Goal: Register for event/course

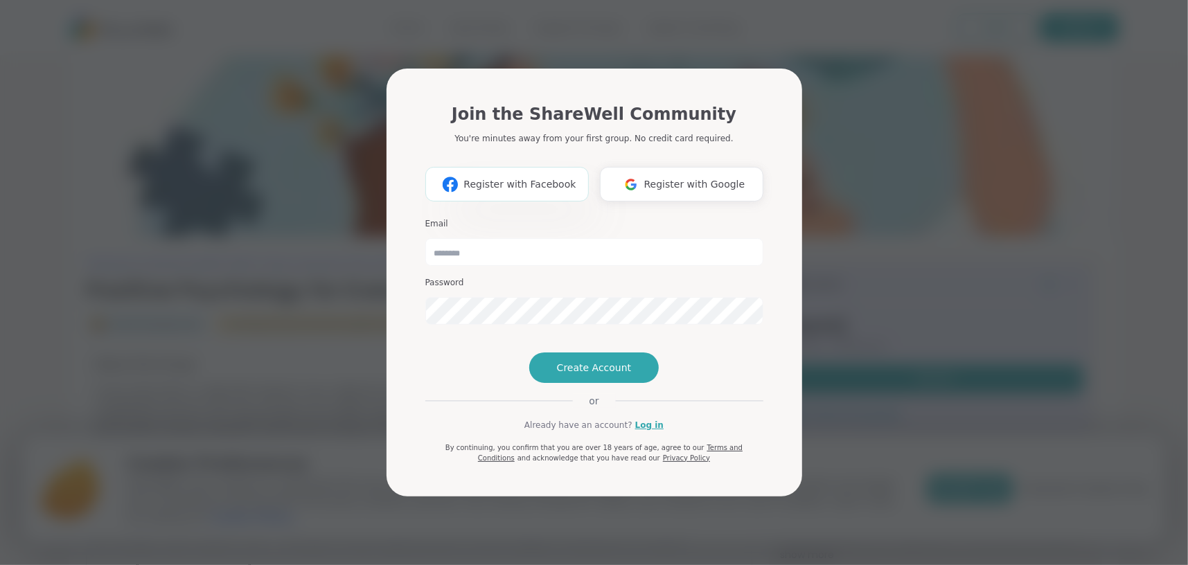
click at [510, 177] on span "Register with Facebook" at bounding box center [520, 184] width 112 height 15
click at [499, 238] on input "email" at bounding box center [594, 252] width 338 height 28
type input "**********"
drag, startPoint x: 588, startPoint y: 227, endPoint x: 427, endPoint y: 231, distance: 160.8
click at [427, 238] on input "**********" at bounding box center [594, 252] width 338 height 28
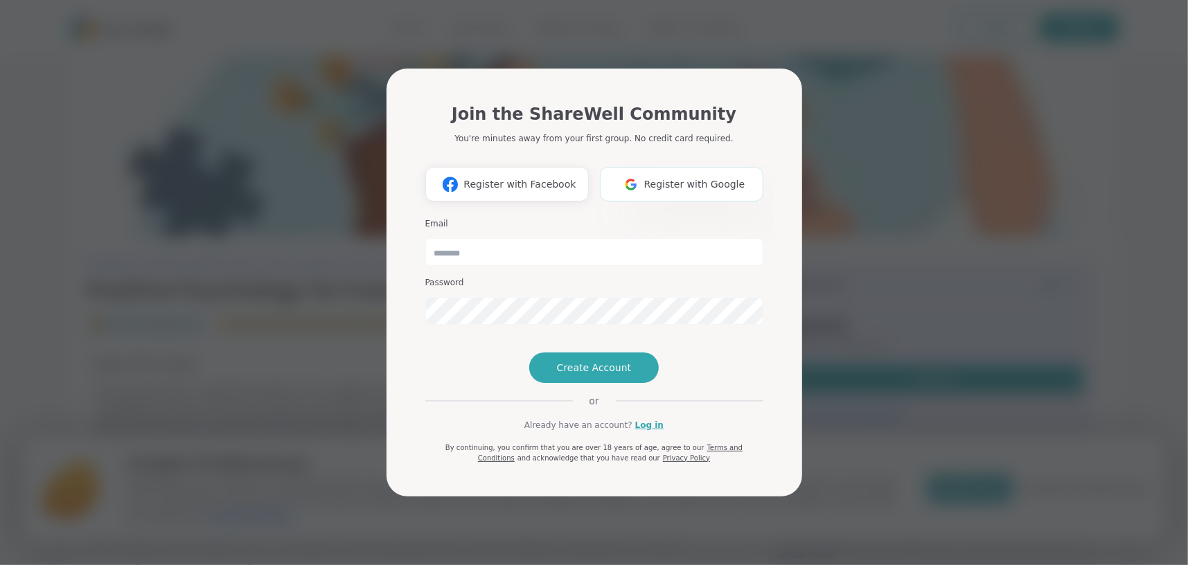
click at [662, 177] on span "Register with Google" at bounding box center [694, 184] width 101 height 15
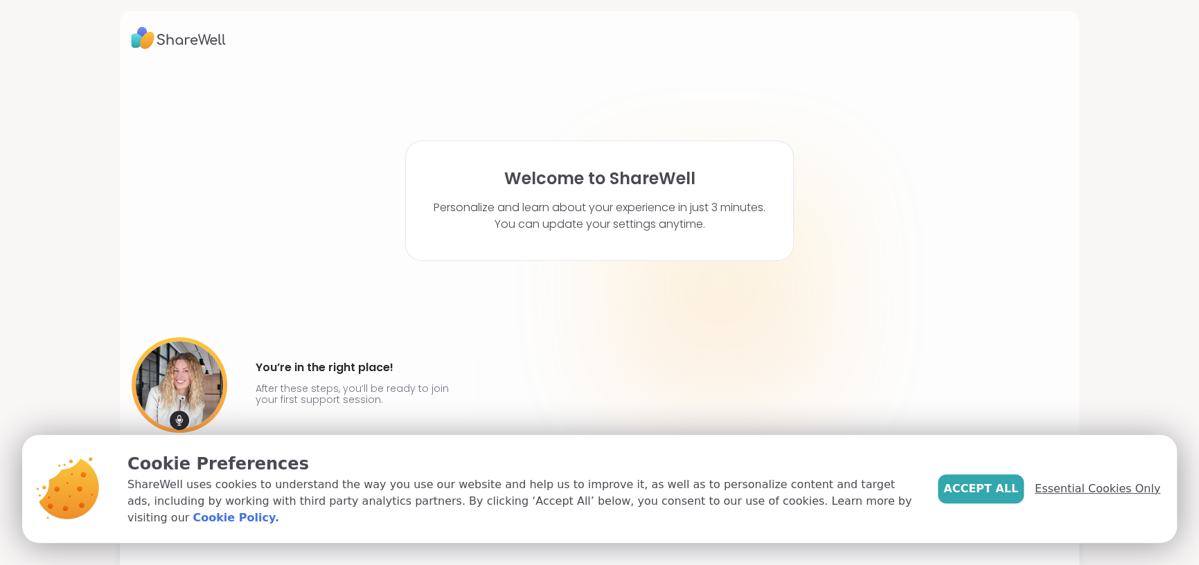
click at [1109, 494] on span "Essential Cookies Only" at bounding box center [1097, 489] width 125 height 17
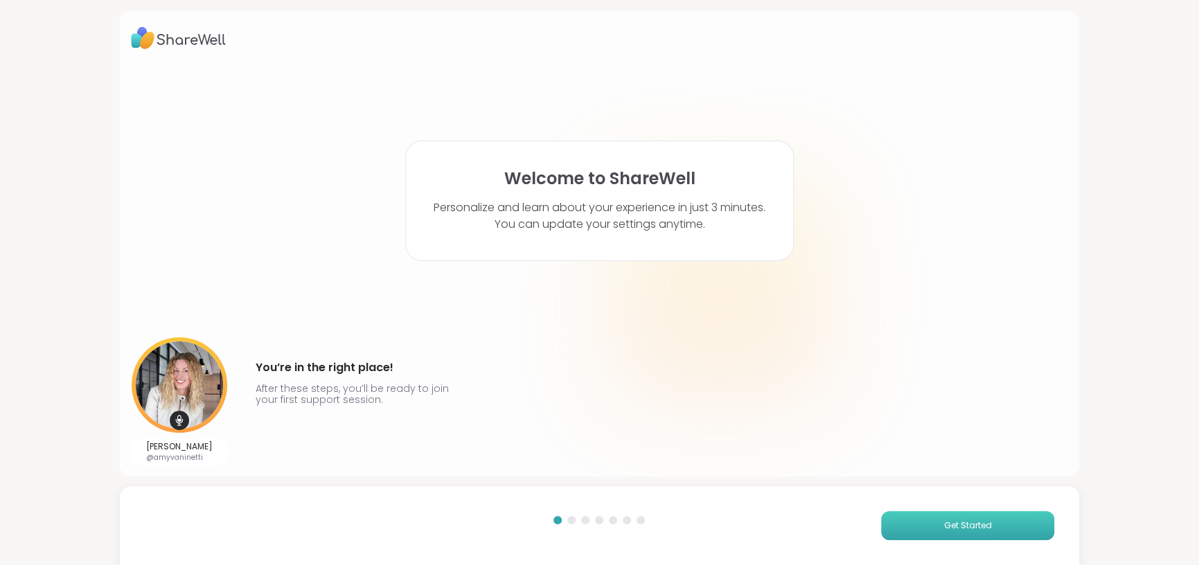
click at [1005, 520] on button "Get Started" at bounding box center [967, 525] width 173 height 29
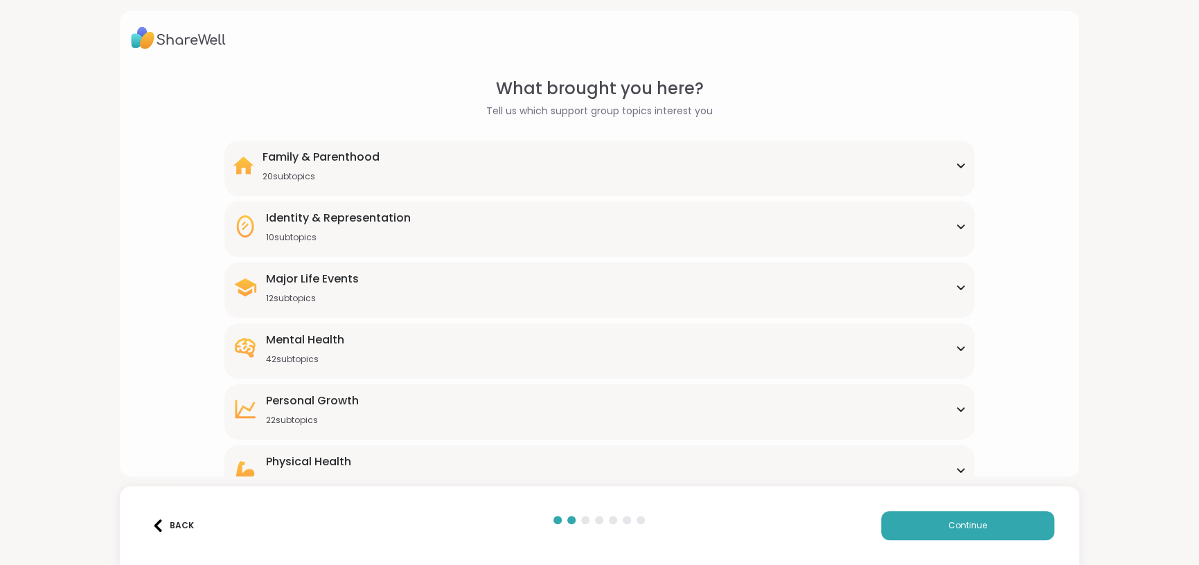
click at [955, 284] on icon at bounding box center [960, 287] width 11 height 7
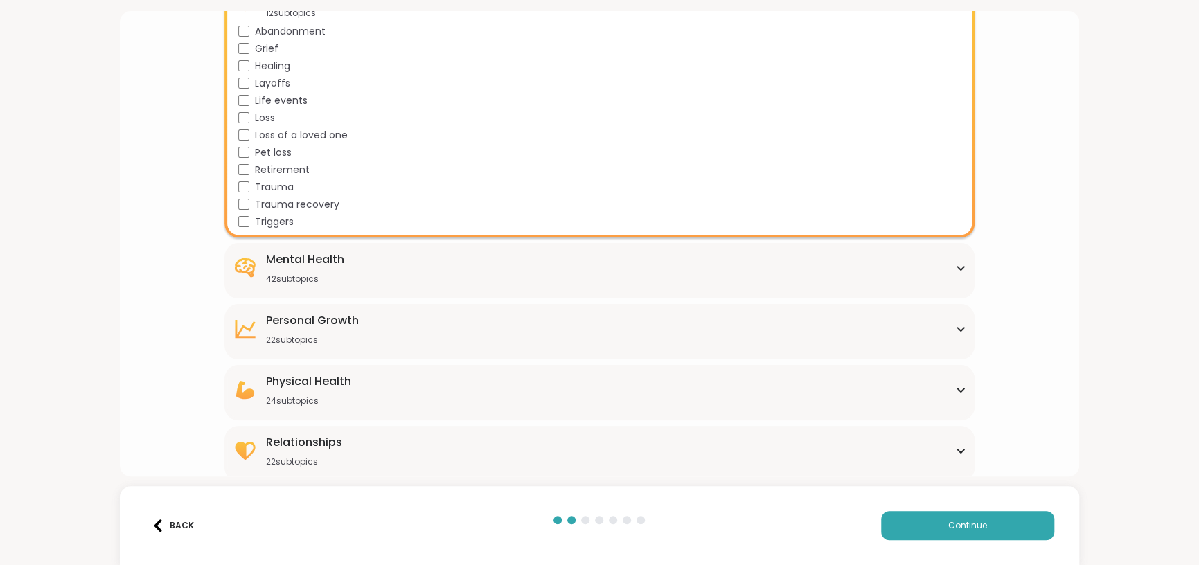
scroll to position [170, 0]
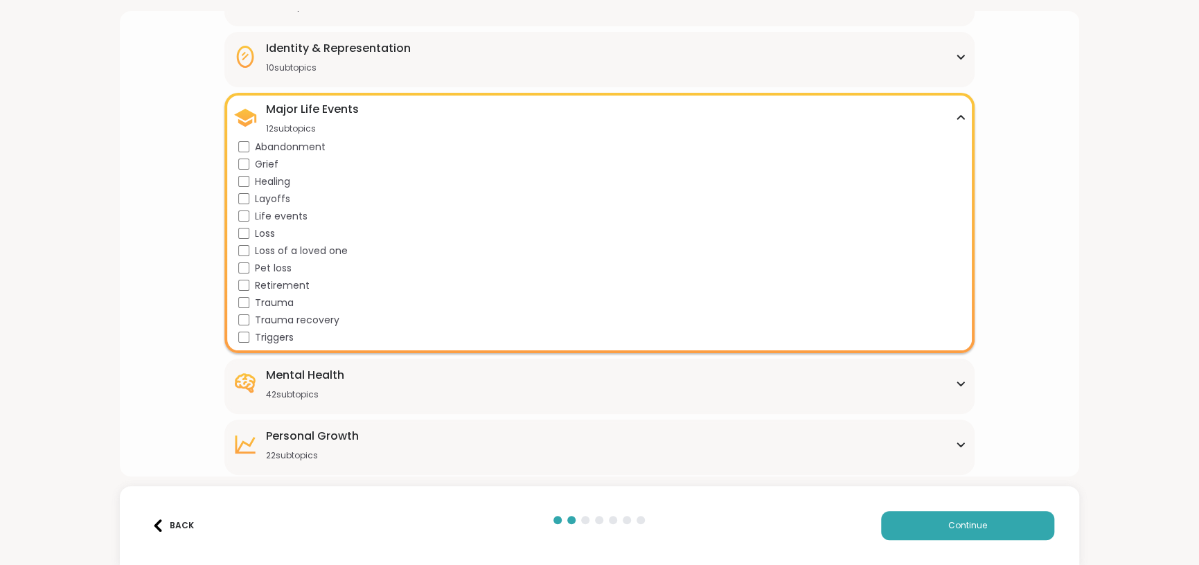
click at [955, 114] on icon at bounding box center [960, 117] width 11 height 7
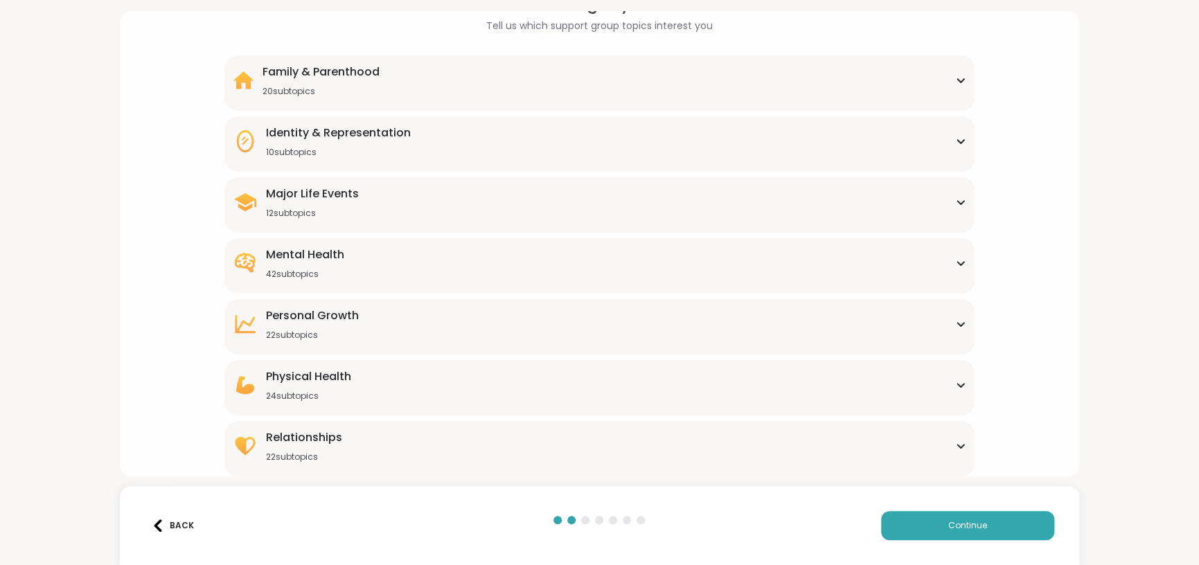
scroll to position [81, 0]
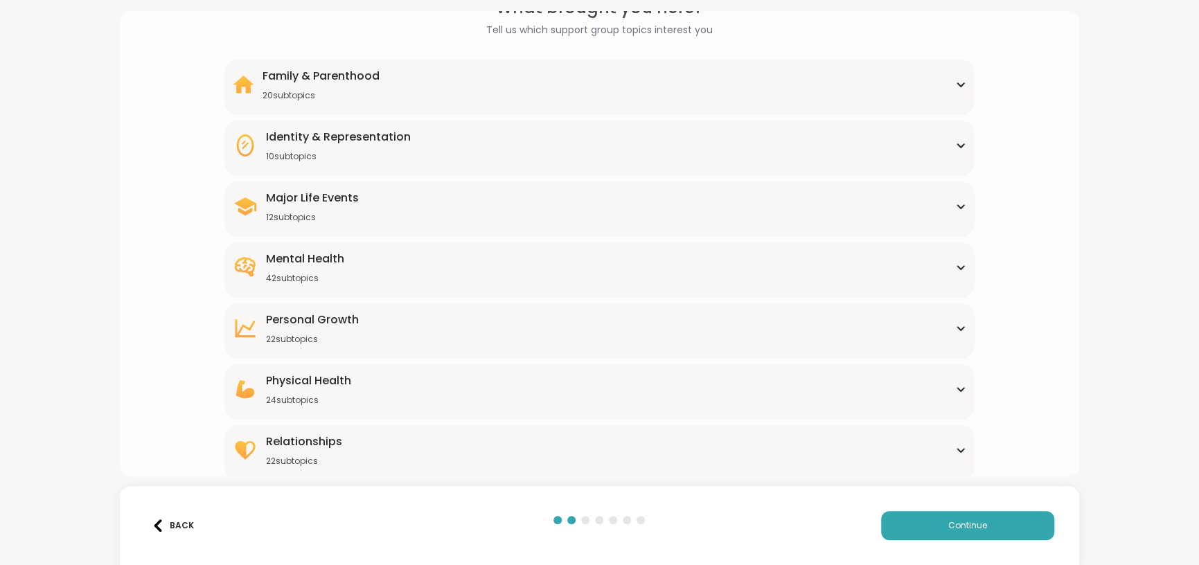
click at [798, 246] on div "Mental Health 42 subtopics Academic stress Addiction [MEDICAL_DATA] Aging Anxie…" at bounding box center [599, 269] width 750 height 55
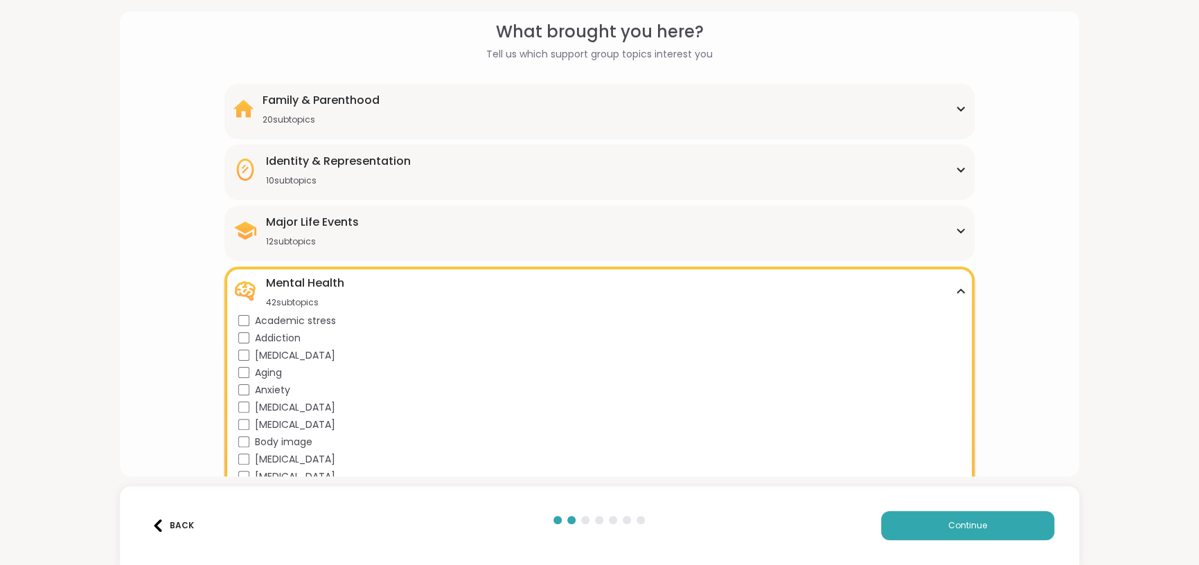
scroll to position [55, 0]
drag, startPoint x: 953, startPoint y: 282, endPoint x: 947, endPoint y: 289, distance: 9.3
click at [953, 283] on div "Mental Health 42 subtopics" at bounding box center [599, 293] width 733 height 33
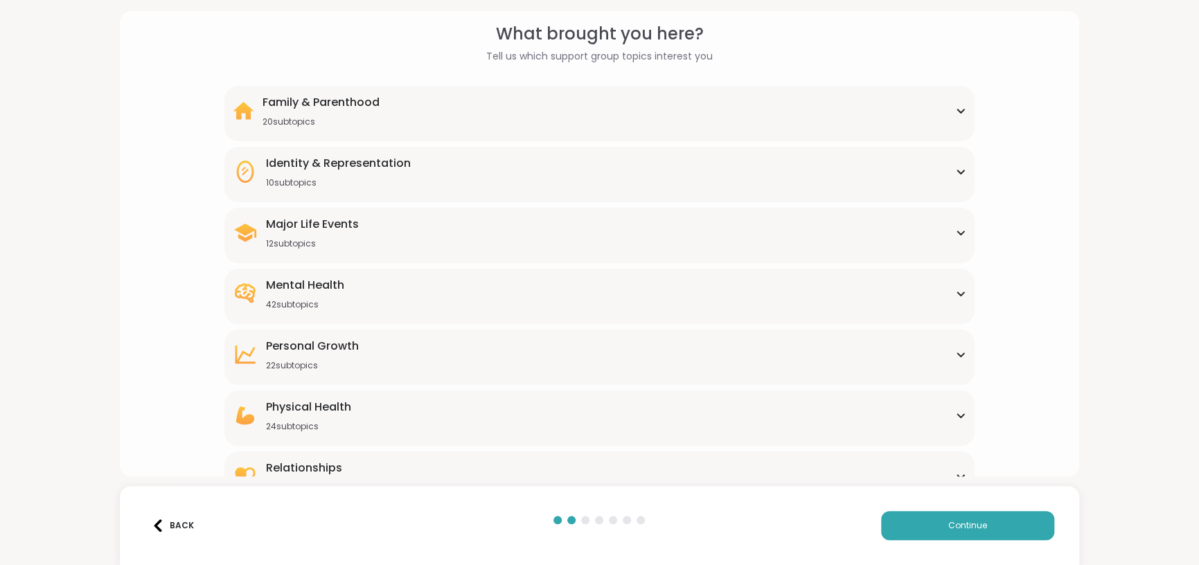
click at [770, 354] on div "[MEDICAL_DATA] 22 subtopics" at bounding box center [599, 354] width 733 height 33
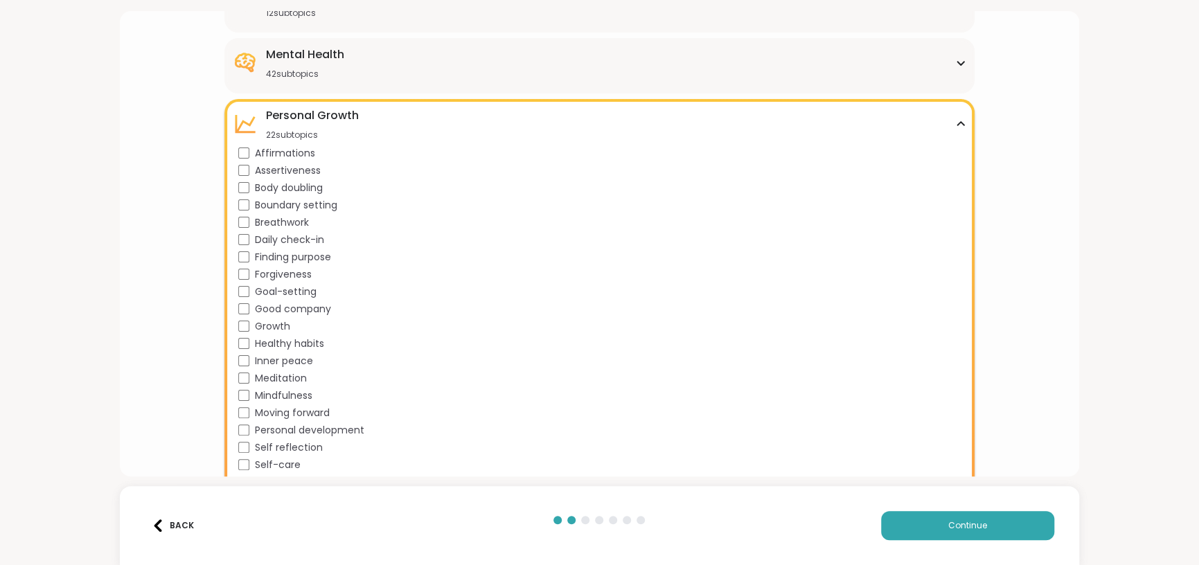
scroll to position [401, 0]
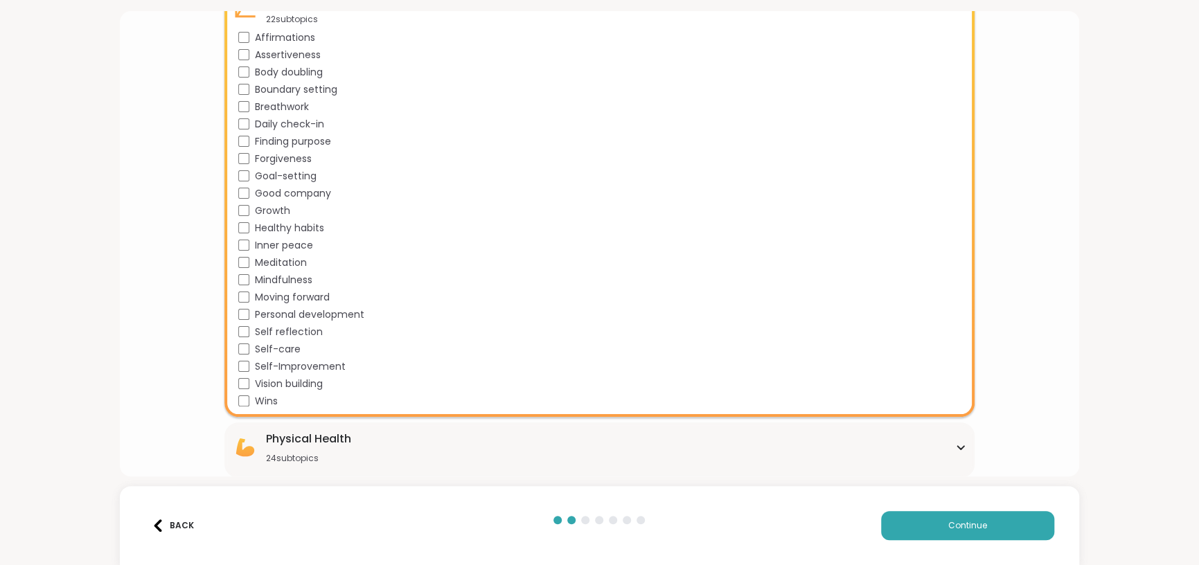
click at [345, 312] on span "Personal development" at bounding box center [309, 315] width 109 height 15
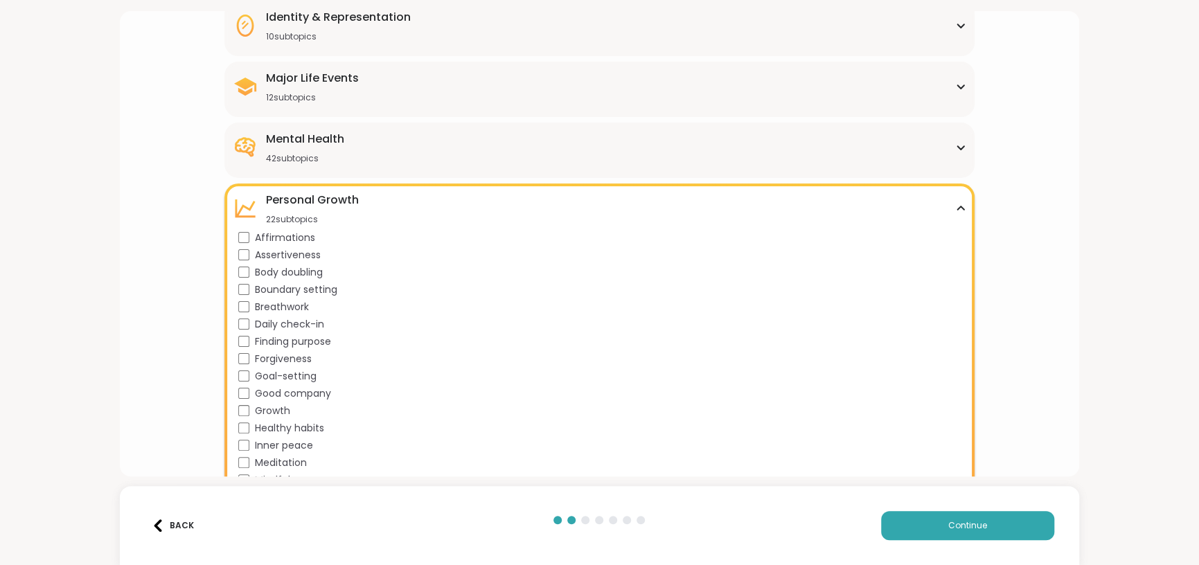
scroll to position [113, 0]
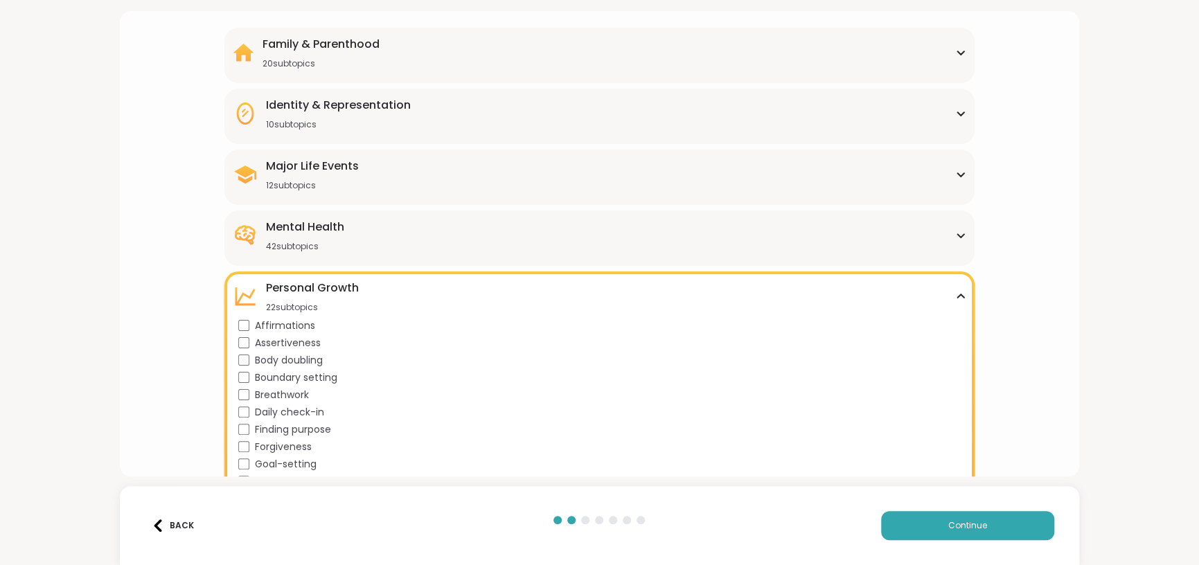
click at [955, 293] on icon at bounding box center [960, 296] width 11 height 7
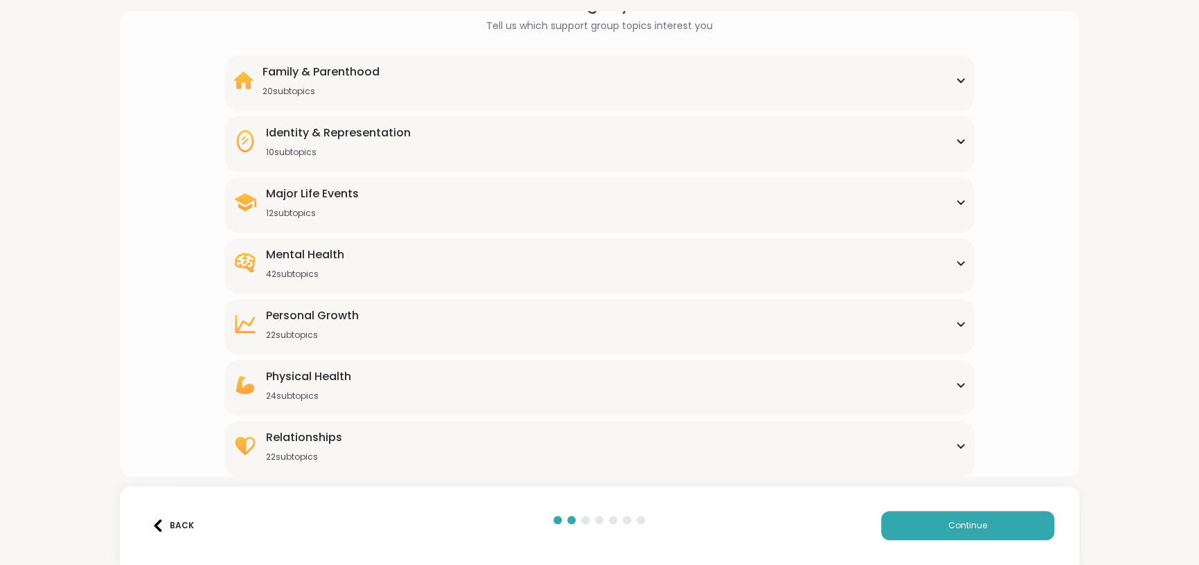
scroll to position [81, 0]
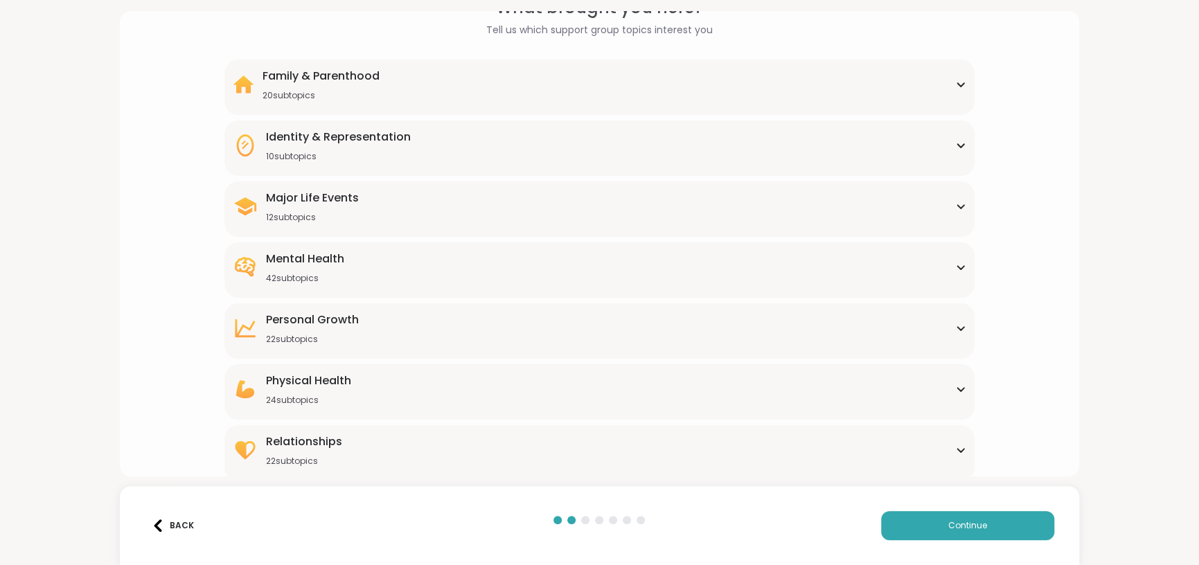
click at [370, 366] on div "Physical Health 24 subtopics [MEDICAL_DATA] [MEDICAL_DATA] [MEDICAL_DATA] [MEDI…" at bounding box center [599, 391] width 750 height 55
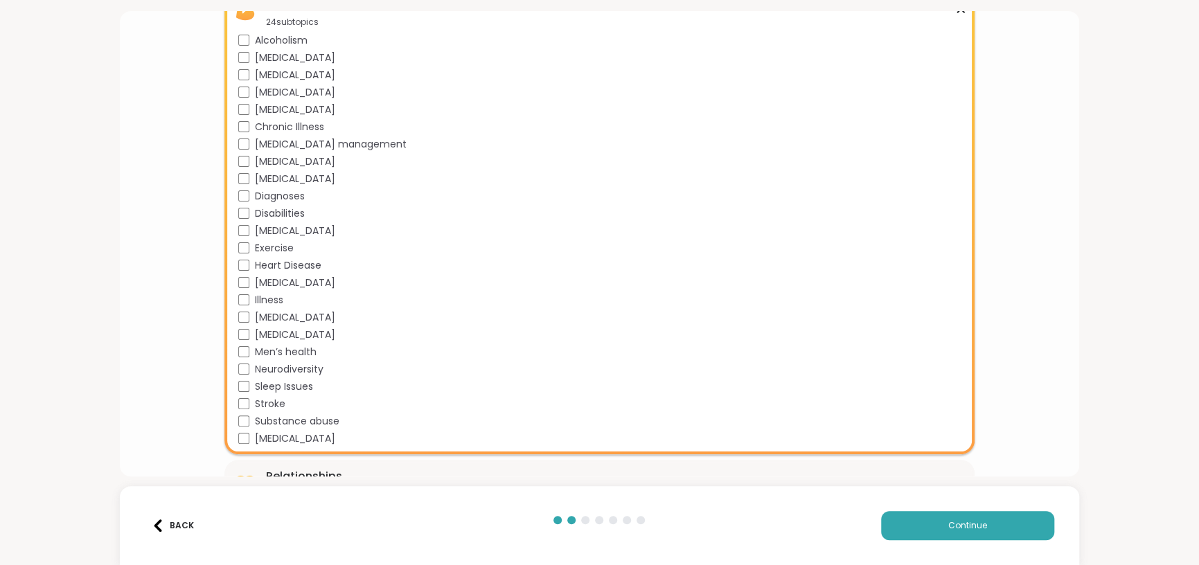
scroll to position [344, 0]
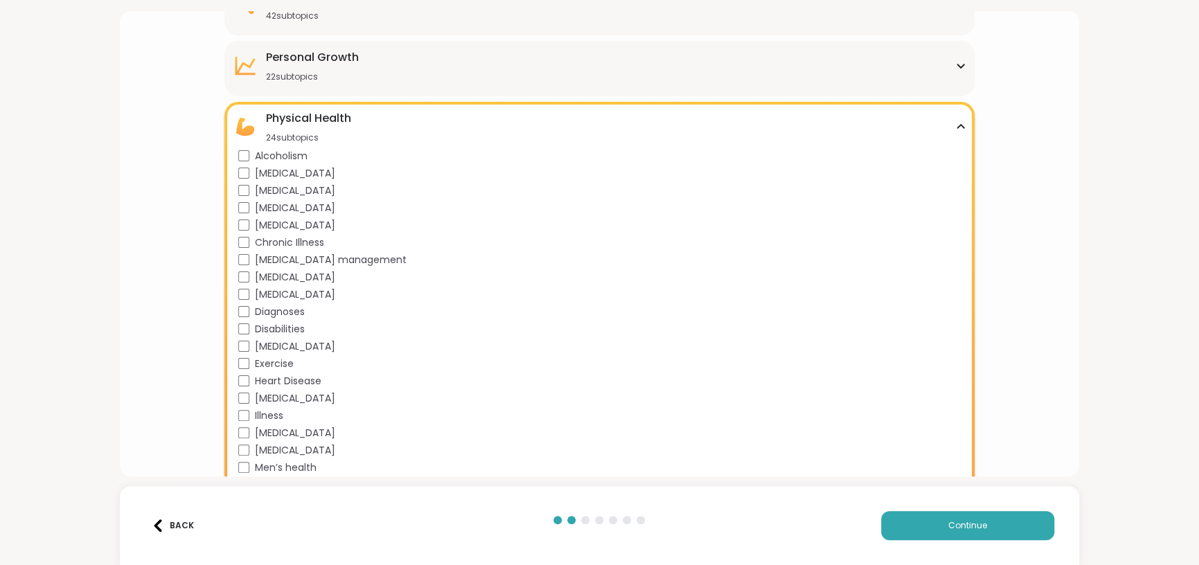
click at [955, 123] on icon at bounding box center [960, 126] width 11 height 7
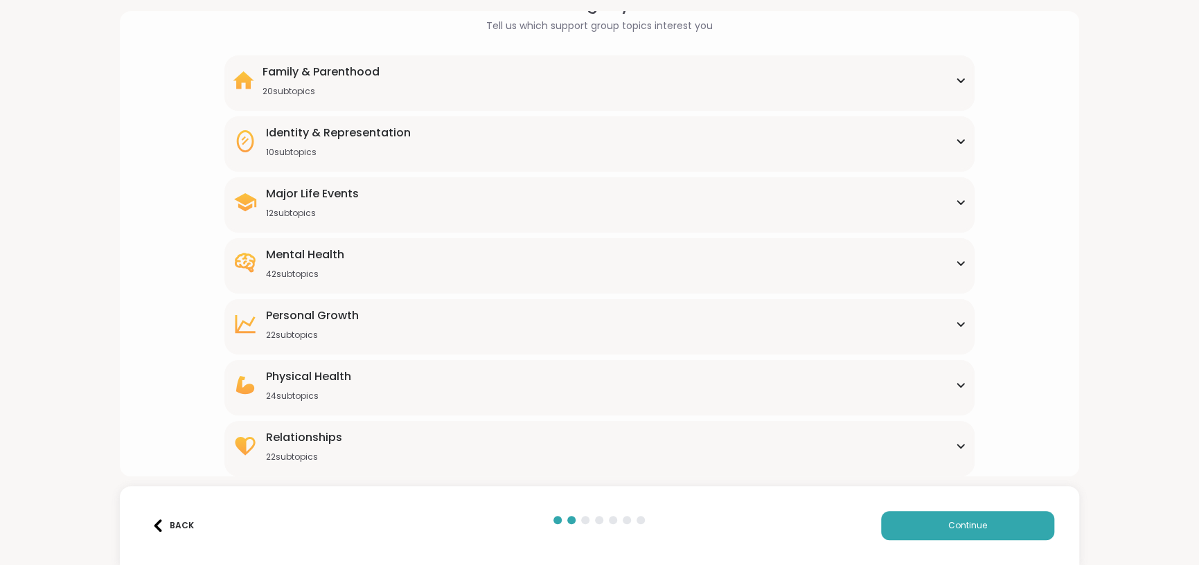
scroll to position [81, 0]
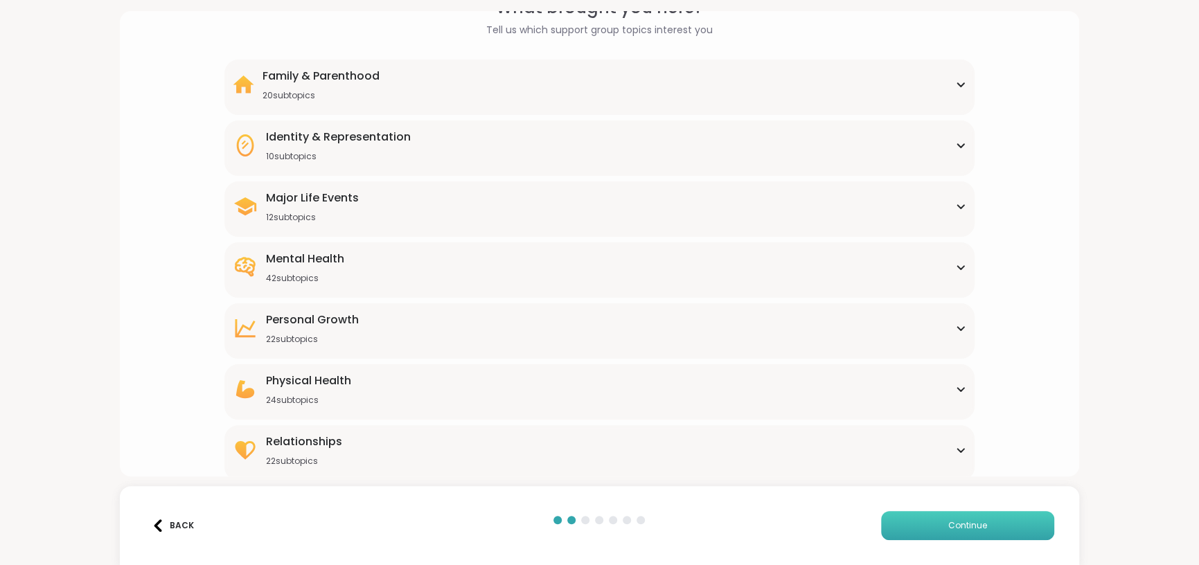
click at [994, 525] on button "Continue" at bounding box center [967, 525] width 173 height 29
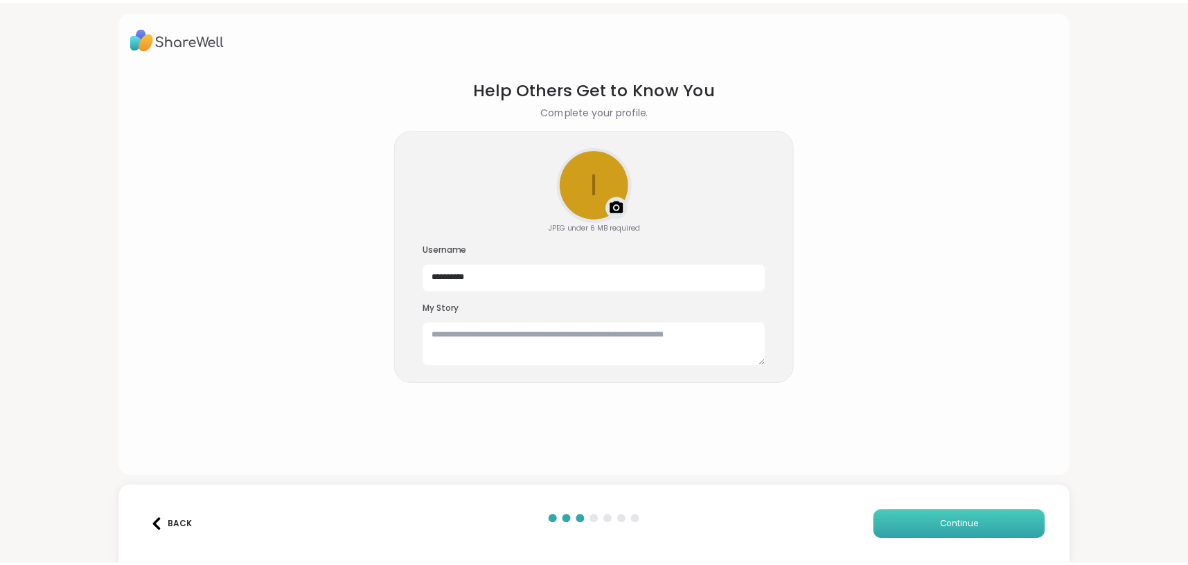
scroll to position [0, 0]
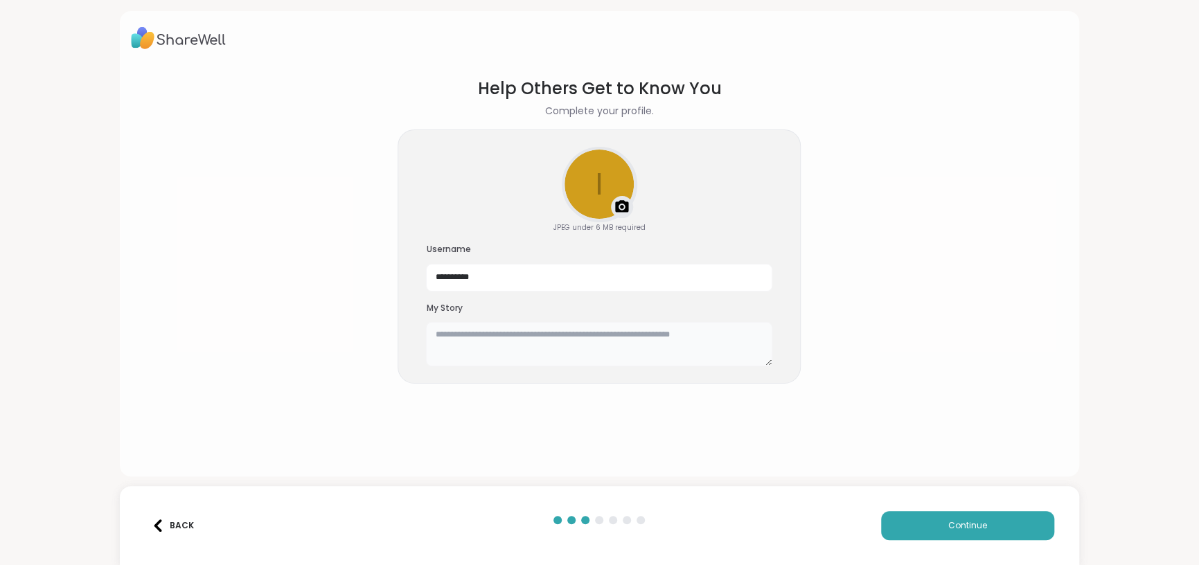
click at [635, 339] on textarea at bounding box center [599, 344] width 346 height 44
type textarea "**********"
click at [894, 524] on button "Continue" at bounding box center [967, 525] width 173 height 29
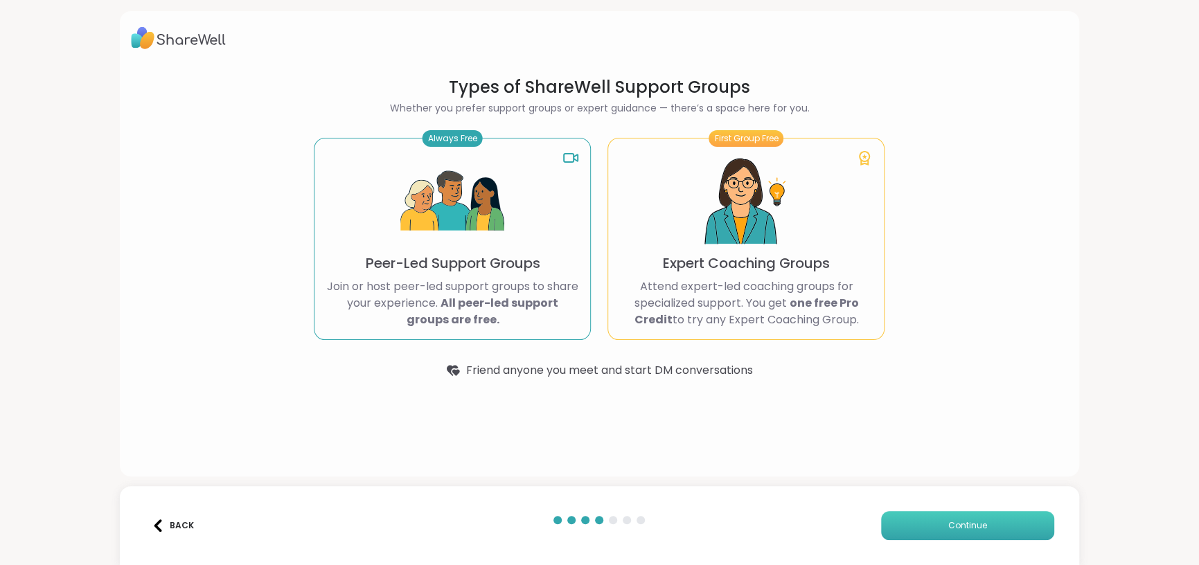
click at [933, 520] on button "Continue" at bounding box center [967, 525] width 173 height 29
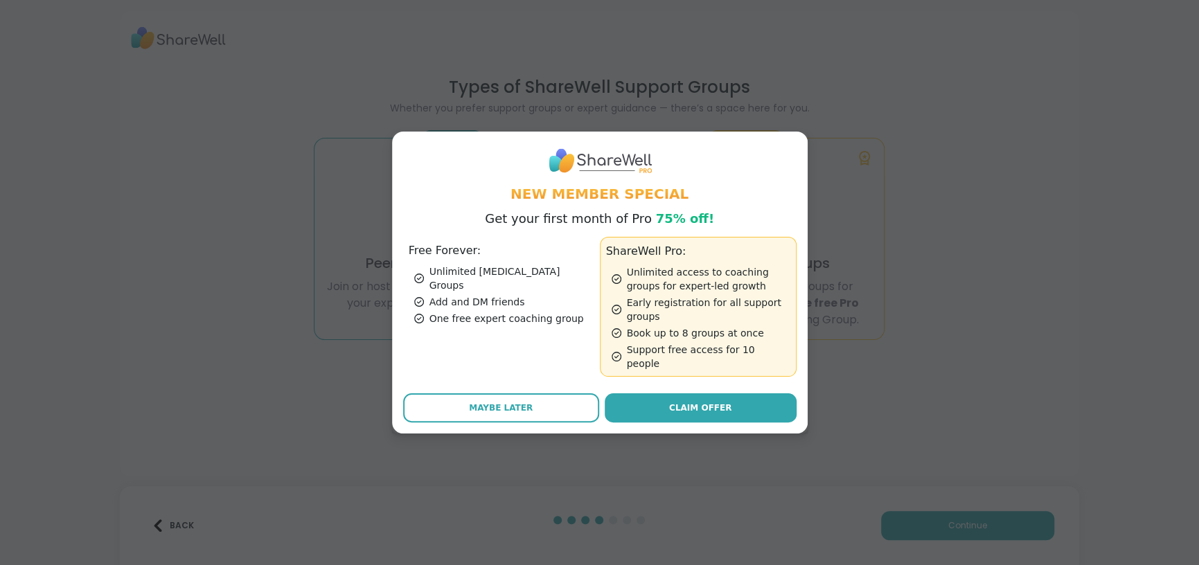
drag, startPoint x: 529, startPoint y: 400, endPoint x: 454, endPoint y: 502, distance: 125.8
click at [454, 502] on div "New Member Special Get your first month of Pro 75% off! Free Forever: Unlimited…" at bounding box center [599, 282] width 1183 height 565
click at [473, 403] on span "Maybe Later" at bounding box center [501, 408] width 64 height 12
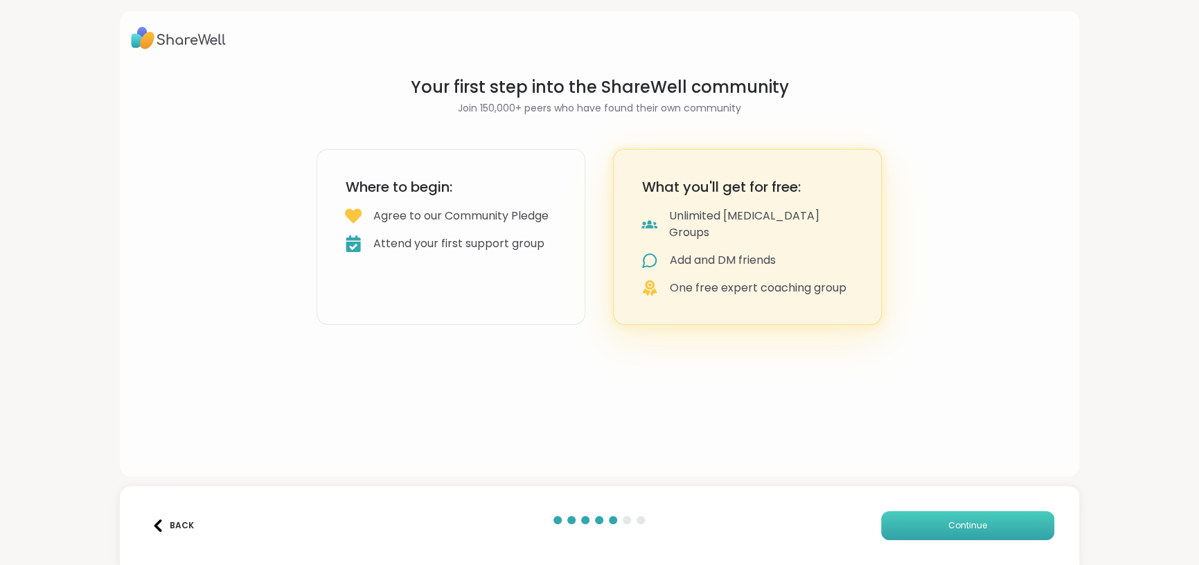
click at [906, 521] on button "Continue" at bounding box center [967, 525] width 173 height 29
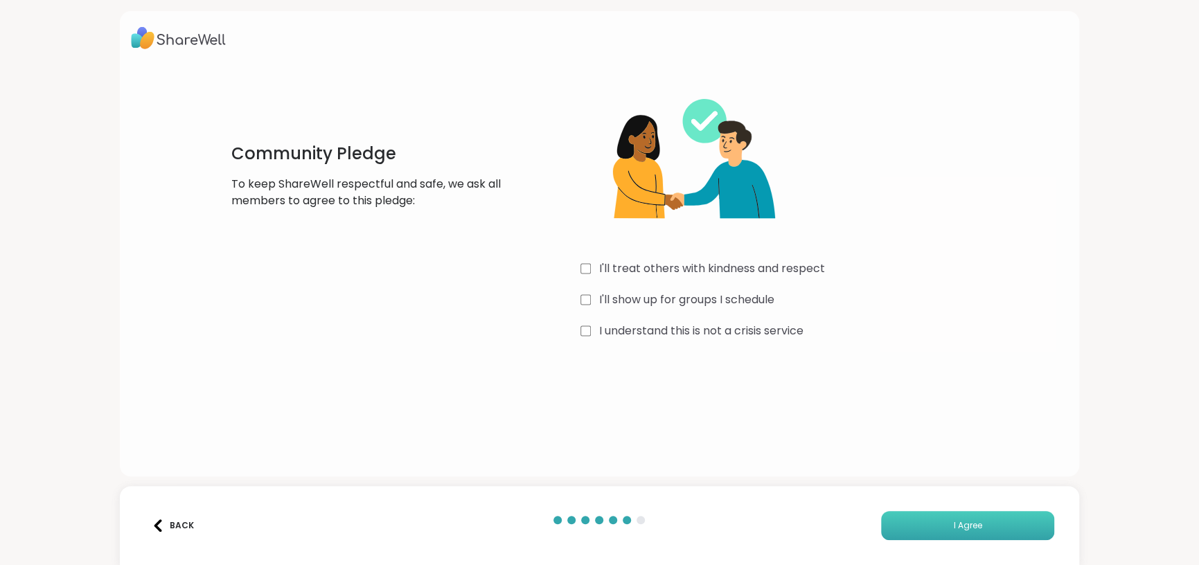
click at [927, 527] on button "I Agree" at bounding box center [967, 525] width 173 height 29
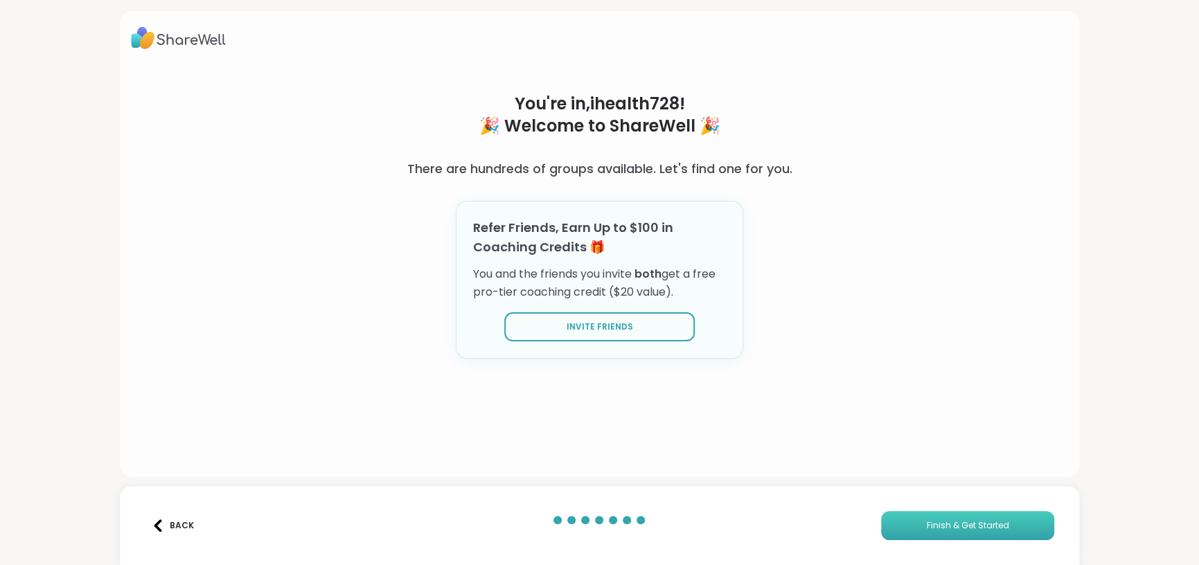
click at [926, 522] on span "Finish & Get Started" at bounding box center [967, 526] width 82 height 12
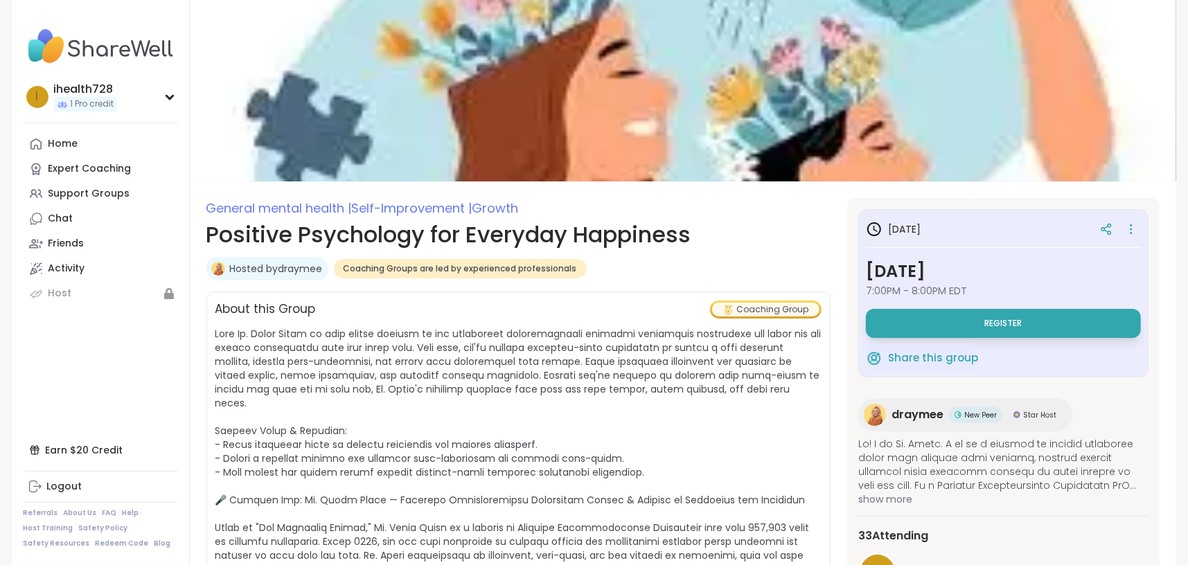
scroll to position [115, 0]
